Goal: Transaction & Acquisition: Purchase product/service

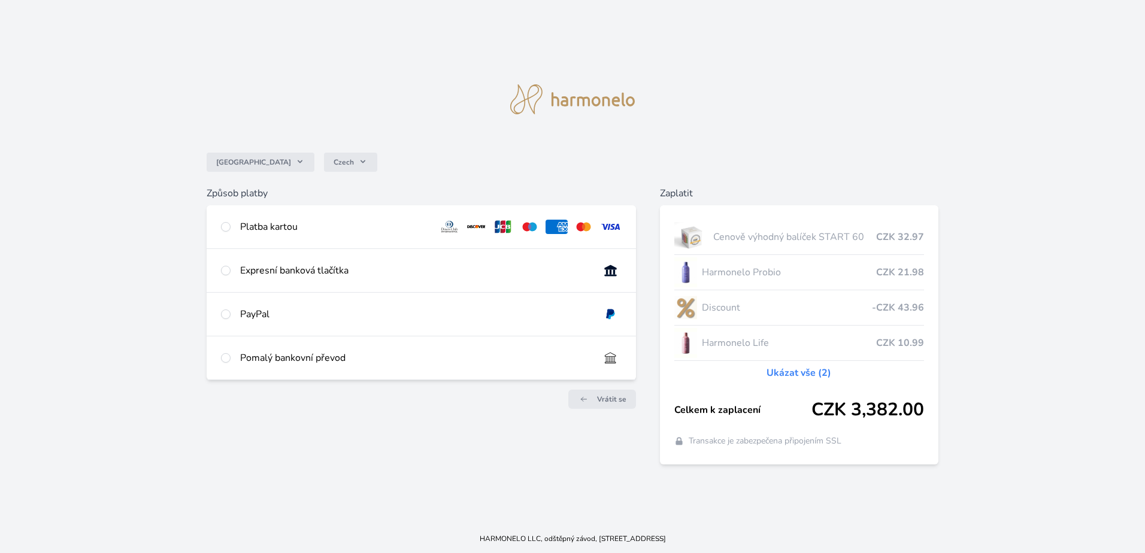
click at [219, 226] on div "Platba kartou" at bounding box center [421, 226] width 429 height 43
radio input "true"
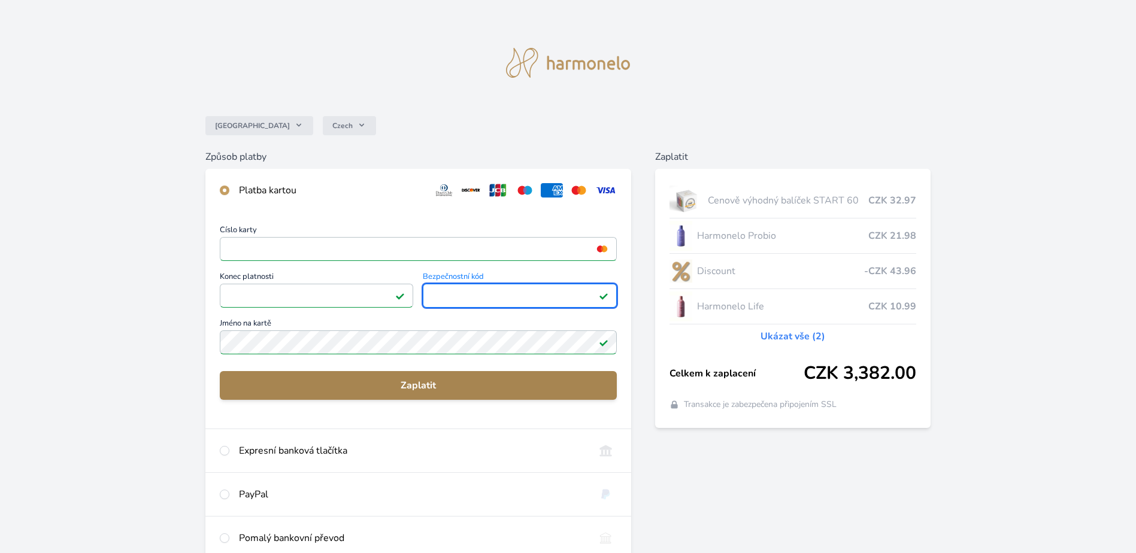
click at [419, 384] on span "Zaplatit" at bounding box center [418, 386] width 378 height 14
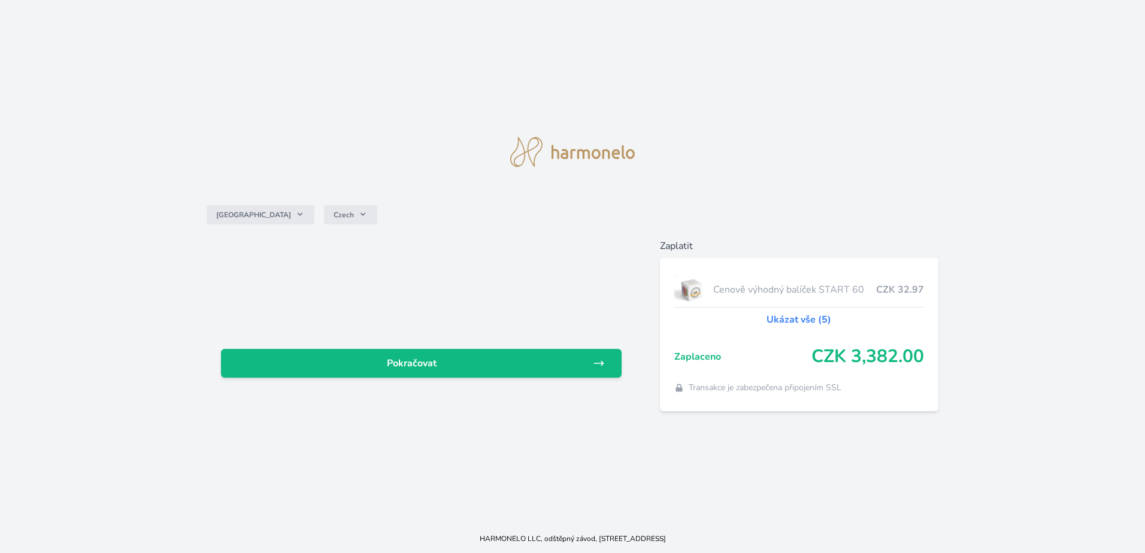
click at [796, 317] on link "Ukázat vše (5)" at bounding box center [799, 320] width 65 height 14
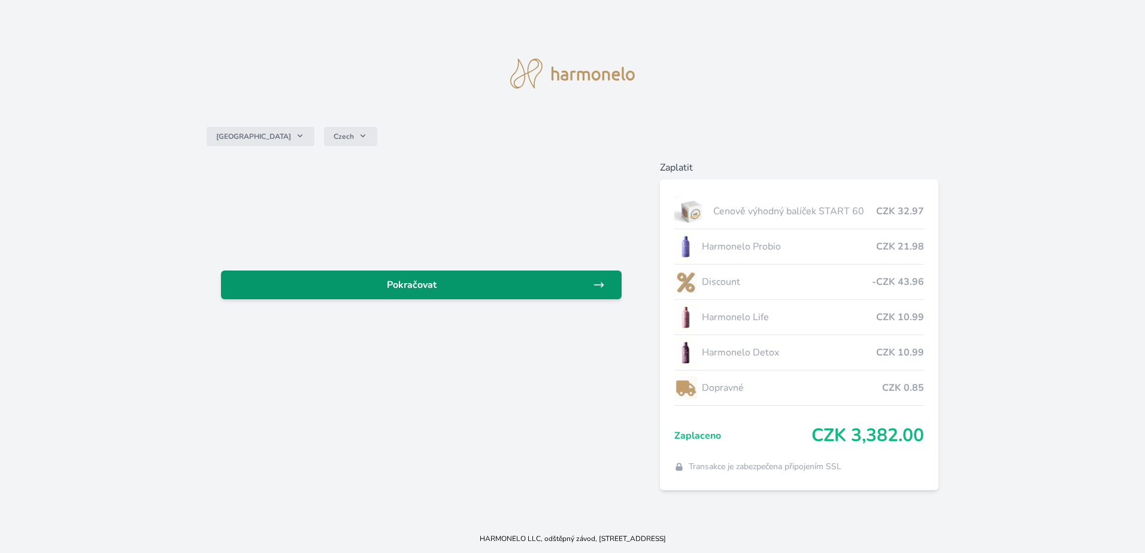
click at [428, 286] on span "Pokračovat" at bounding box center [412, 285] width 362 height 14
